Goal: Task Accomplishment & Management: Use online tool/utility

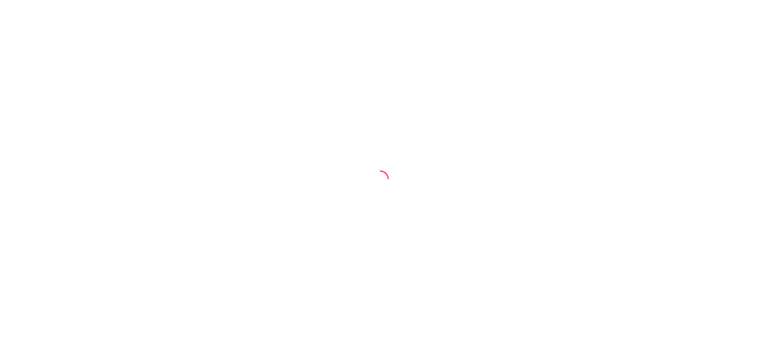
select select "30"
select select "HIGHEST_TOTAL_SPENT_WITH_ORDERS"
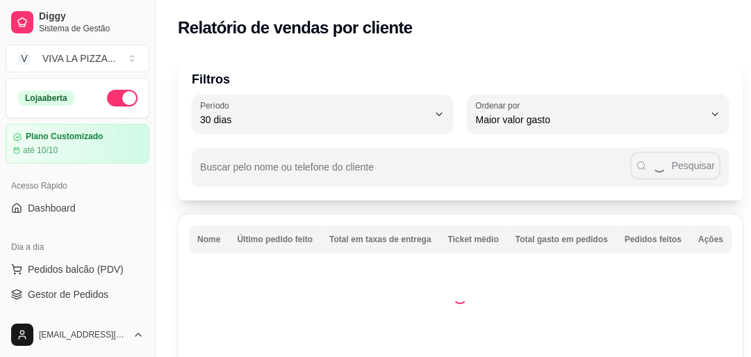
click at [63, 179] on div "Acesso Rápido" at bounding box center [78, 185] width 144 height 22
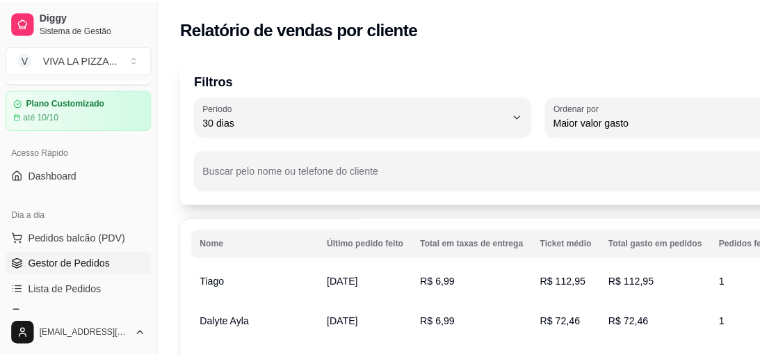
scroll to position [56, 0]
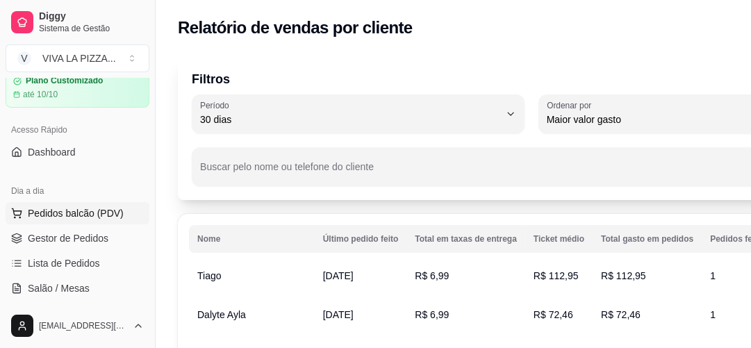
click at [65, 215] on span "Pedidos balcão (PDV)" at bounding box center [76, 213] width 96 height 14
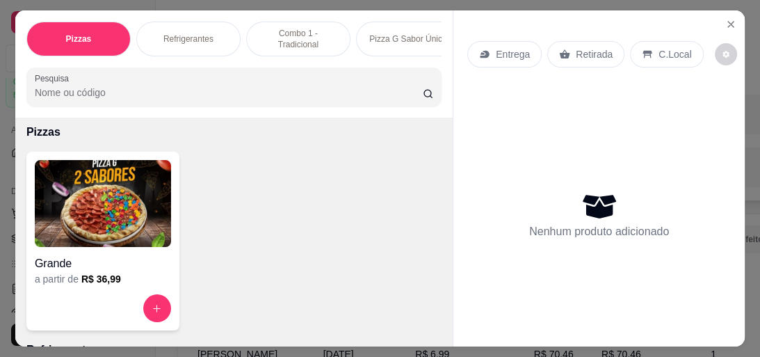
scroll to position [56, 0]
click at [106, 195] on img at bounding box center [103, 204] width 136 height 87
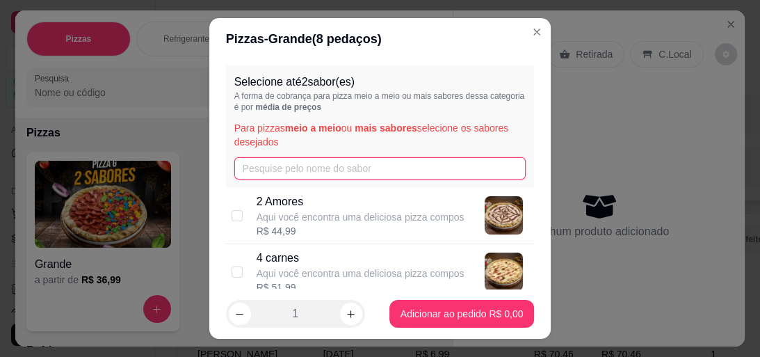
click at [272, 169] on input "text" at bounding box center [380, 168] width 292 height 22
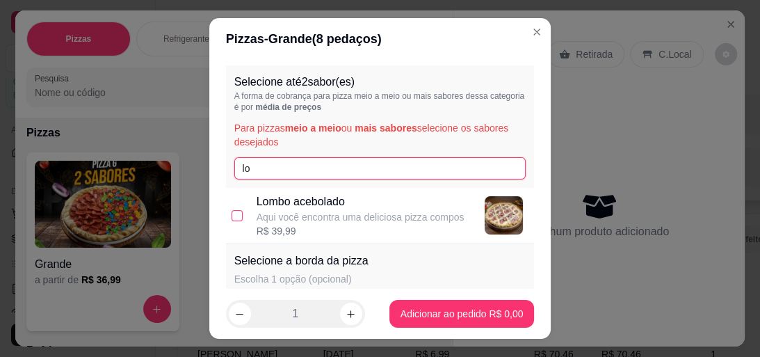
type input "lo"
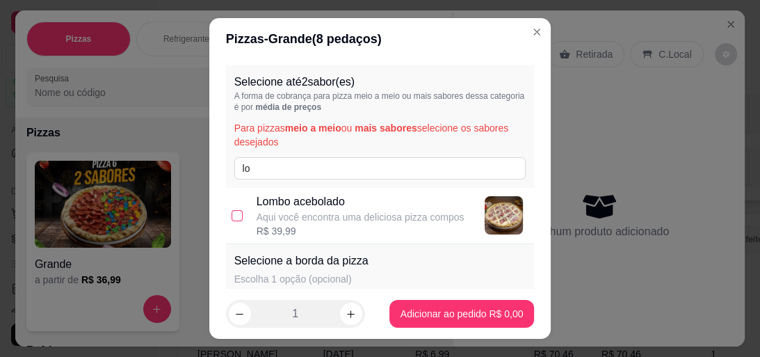
click at [231, 213] on input "checkbox" at bounding box center [236, 215] width 11 height 11
checkbox input "true"
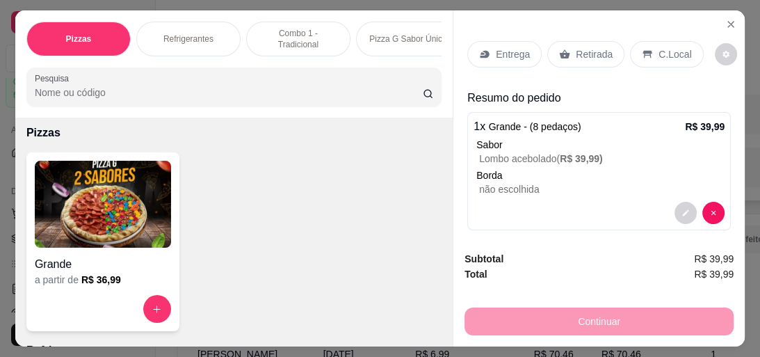
click at [107, 209] on img at bounding box center [103, 204] width 136 height 87
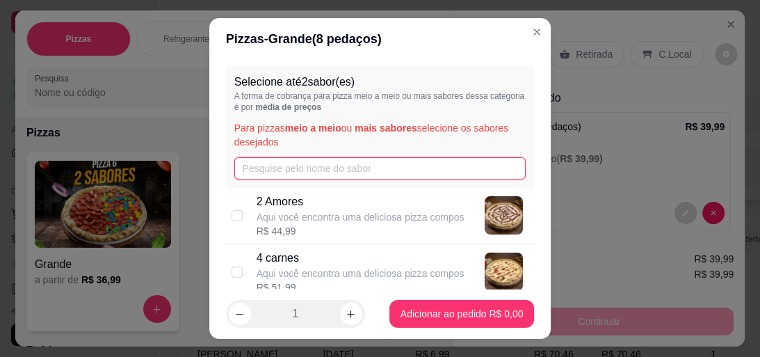
click at [275, 172] on input "text" at bounding box center [380, 168] width 292 height 22
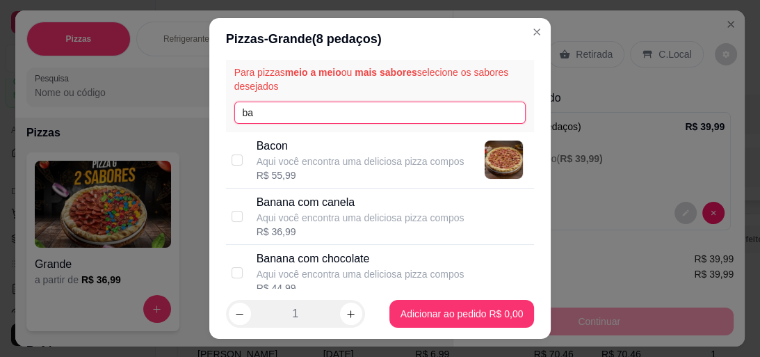
scroll to position [111, 0]
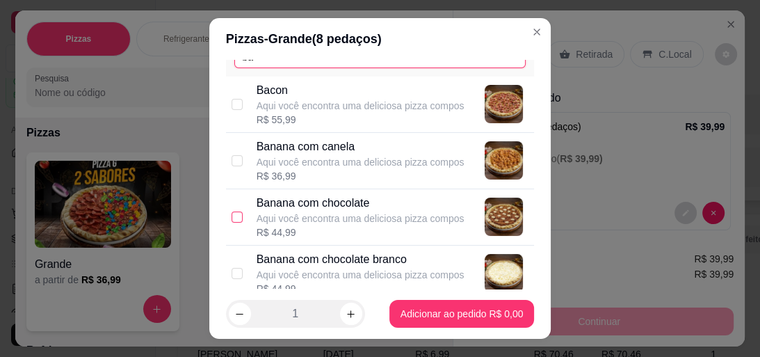
type input "ba"
click at [231, 211] on input "checkbox" at bounding box center [236, 216] width 11 height 11
checkbox input "true"
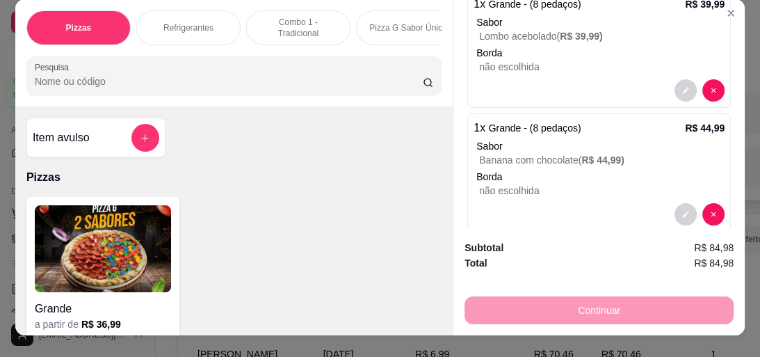
scroll to position [0, 0]
